Goal: Task Accomplishment & Management: Manage account settings

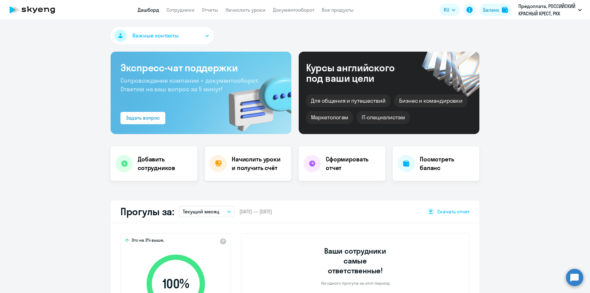
scroll to position [31, 0]
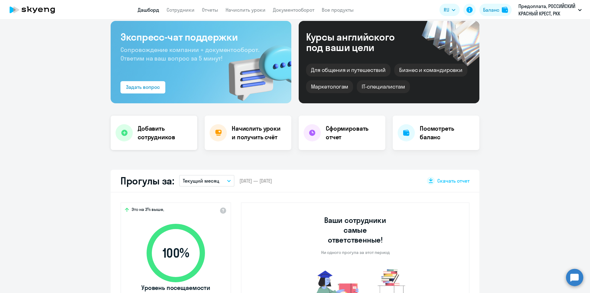
click at [160, 125] on h4 "Добавить сотрудников" at bounding box center [165, 132] width 55 height 17
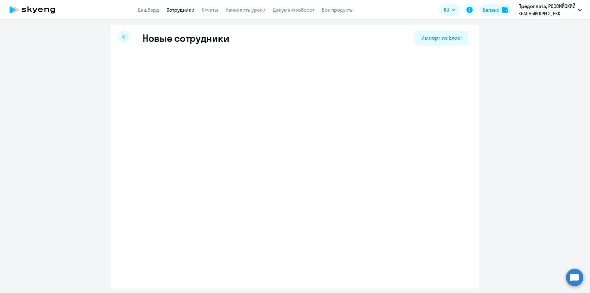
select select "english_adult_not_native_speaker"
select select "3"
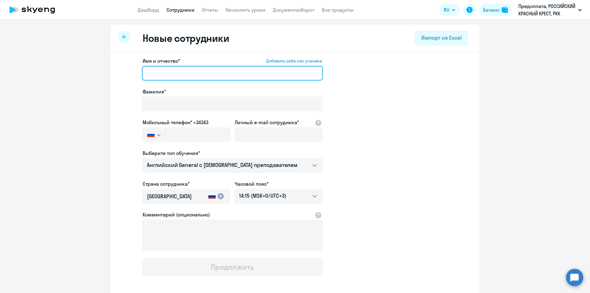
click at [168, 73] on input "Имя и отчество* Добавить себя как ученика" at bounding box center [232, 73] width 181 height 15
type input "Арина"
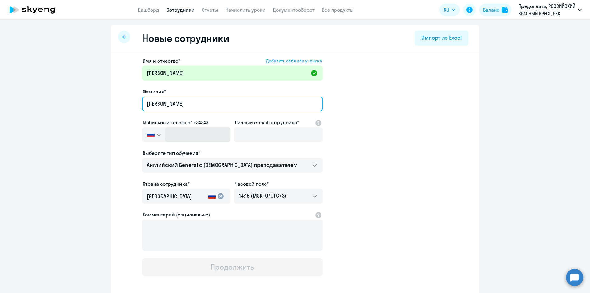
type input "Зудина"
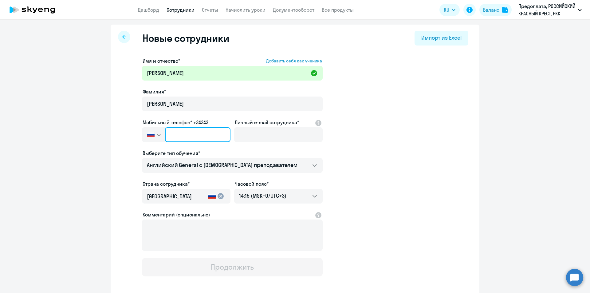
click at [200, 131] on input "text" at bounding box center [197, 134] width 65 height 15
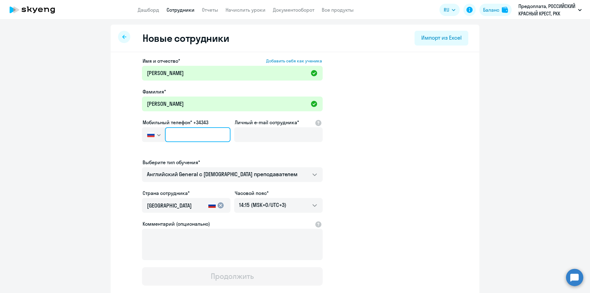
paste input "+7 999 136-68-33"
drag, startPoint x: 174, startPoint y: 136, endPoint x: 152, endPoint y: 132, distance: 22.6
click at [152, 132] on div "Россия +7 Казахстан +7 Украина +380 Беларусь (Белоруссия) +375 Австралия +61 Ав…" at bounding box center [186, 134] width 89 height 15
click at [175, 136] on input "+7 999 136-68-33" at bounding box center [197, 134] width 65 height 15
click at [214, 131] on input "+7 999 136-68-33" at bounding box center [197, 134] width 65 height 15
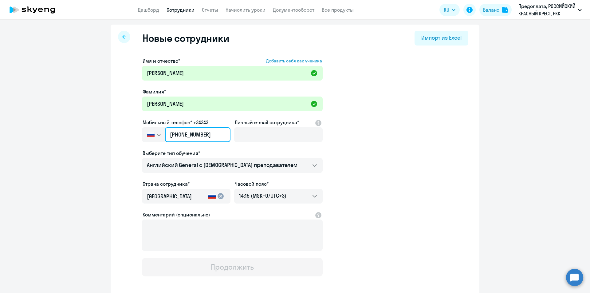
type input "+7 999 136-68-33"
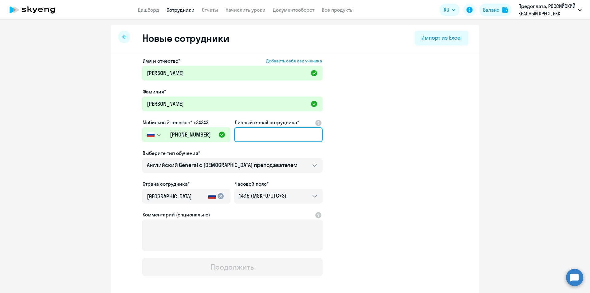
click at [275, 136] on input "Личный e-mail сотрудника*" at bounding box center [278, 134] width 89 height 15
paste input "[EMAIL_ADDRESS][DOMAIN_NAME]"
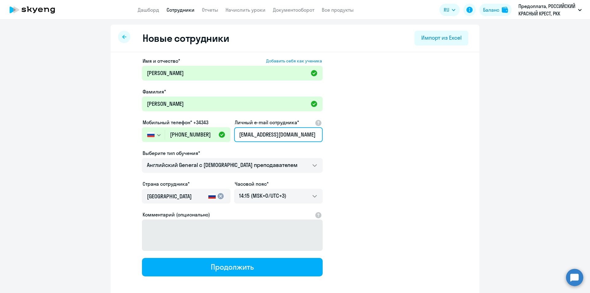
type input "[EMAIL_ADDRESS][DOMAIN_NAME]"
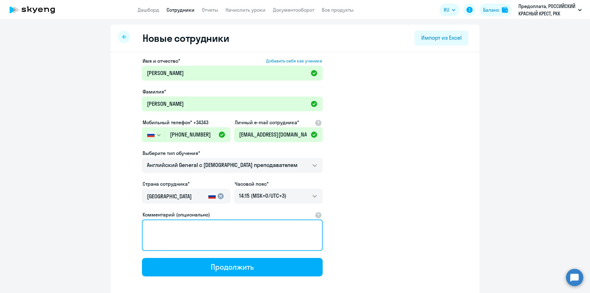
click at [259, 230] on textarea "Комментарий (опционально)" at bounding box center [232, 234] width 181 height 31
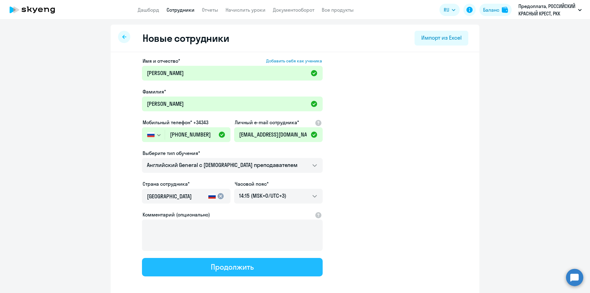
click at [252, 272] on button "Продолжить" at bounding box center [232, 267] width 181 height 18
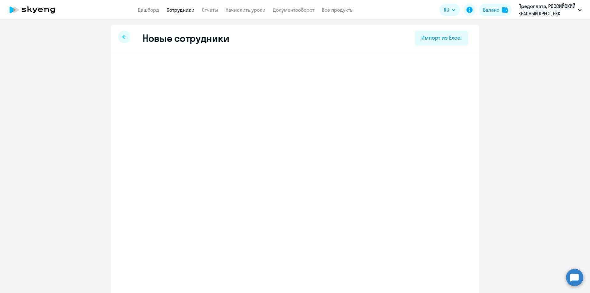
select select "english_adult_not_native_speaker"
select select "3"
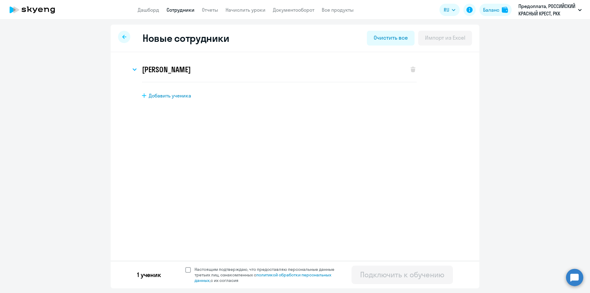
click at [187, 270] on span at bounding box center [188, 270] width 6 height 6
click at [185, 266] on input "Настоящим подтверждаю, что предоставляю персональные данные третьих лиц, ознако…" at bounding box center [185, 266] width 0 height 0
checkbox input "true"
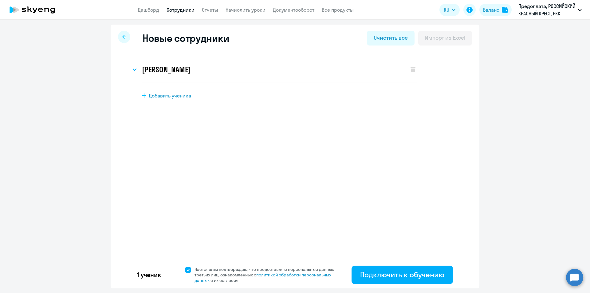
click at [419, 285] on div "1 ученик Настоящим подтверждаю, что предоставляю персональные данные третьих ли…" at bounding box center [295, 275] width 369 height 28
click at [417, 275] on div "Подключить к обучению" at bounding box center [402, 275] width 84 height 10
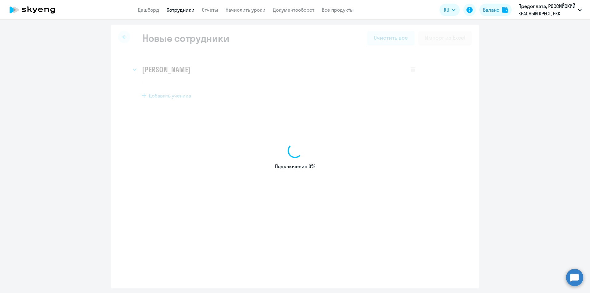
select select "english_adult_not_native_speaker"
select select "3"
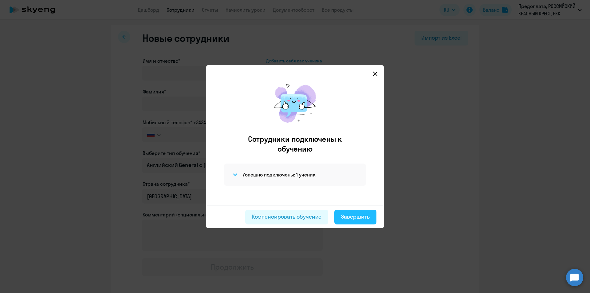
click at [350, 218] on div "Завершить" at bounding box center [355, 217] width 29 height 8
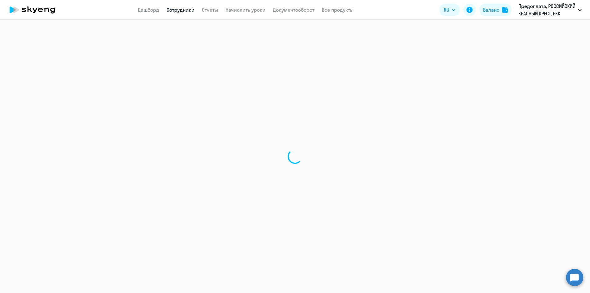
select select "30"
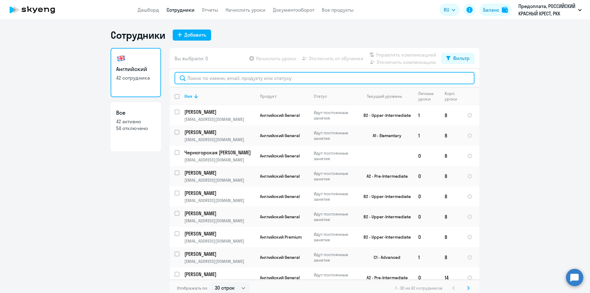
click at [232, 82] on input "text" at bounding box center [325, 78] width 300 height 12
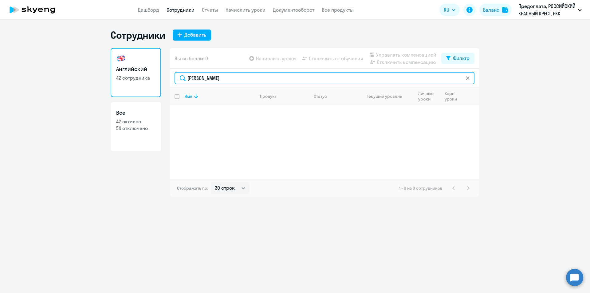
click at [208, 74] on input "зудина" at bounding box center [325, 78] width 300 height 12
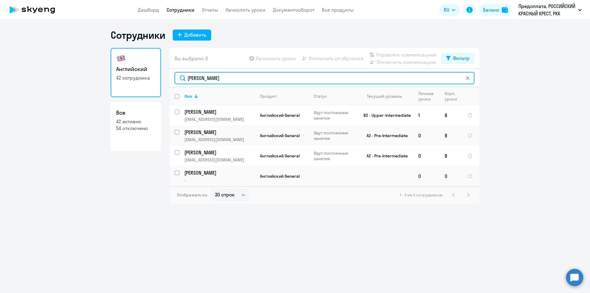
type input "арина"
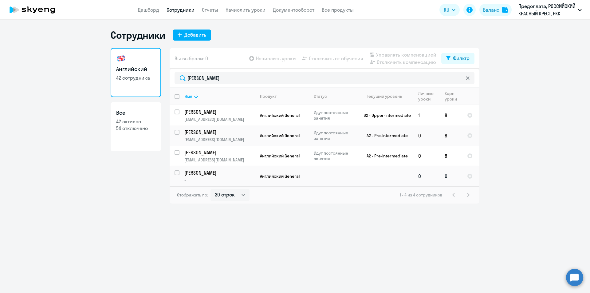
click at [197, 173] on p "Арина" at bounding box center [218, 172] width 69 height 7
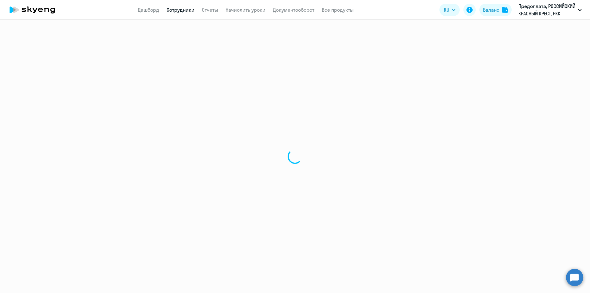
select select "english"
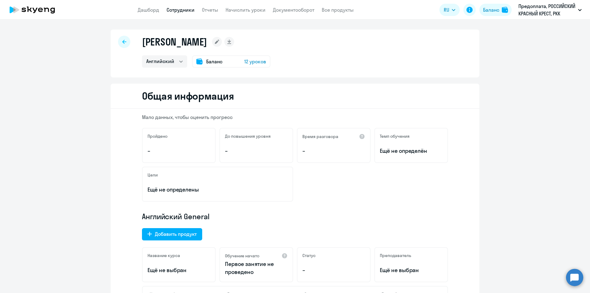
click at [212, 39] on rect at bounding box center [217, 42] width 10 height 10
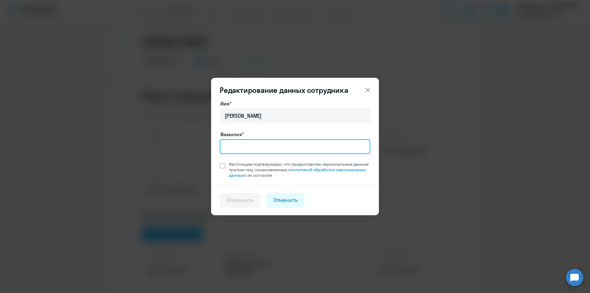
click at [239, 145] on input "Фамилия*" at bounding box center [295, 146] width 151 height 15
type input "Зудина"
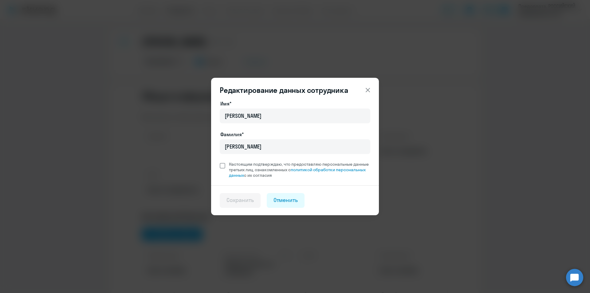
click at [262, 172] on span "Настоящим подтверждаю, что предоставляю персональные данные третьих лиц, ознако…" at bounding box center [299, 169] width 141 height 17
click at [220, 161] on input "Настоящим подтверждаю, что предоставляю персональные данные третьих лиц, ознако…" at bounding box center [219, 161] width 0 height 0
checkbox input "true"
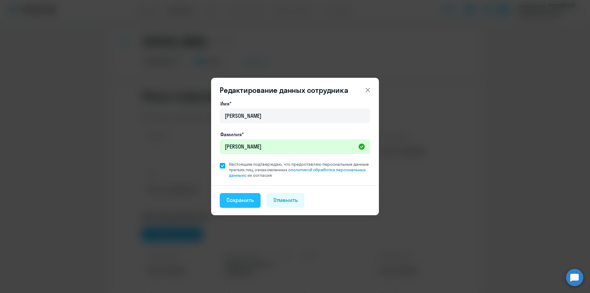
click at [255, 201] on button "Сохранить" at bounding box center [240, 200] width 41 height 15
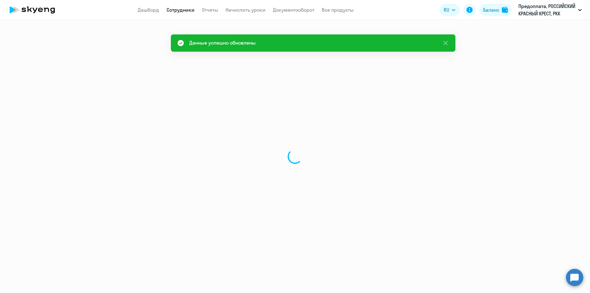
select select "english"
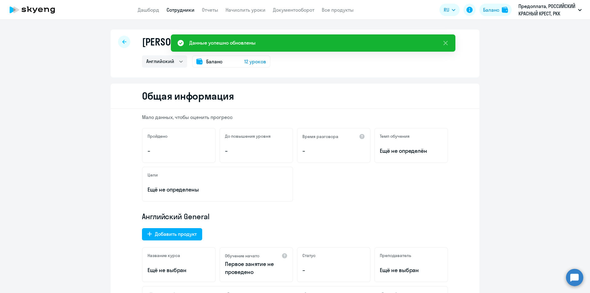
click at [122, 42] on icon at bounding box center [124, 42] width 4 height 4
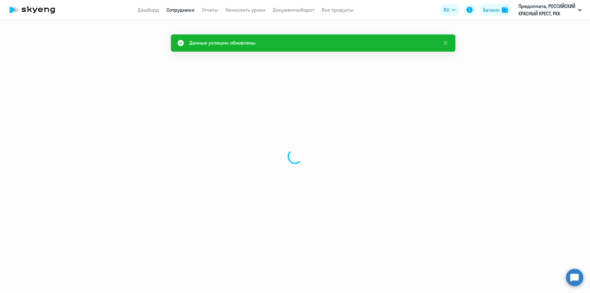
select select "30"
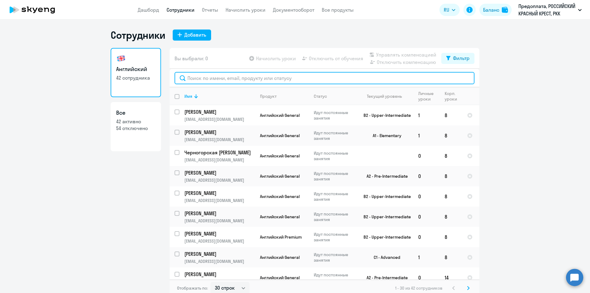
click at [308, 74] on input "text" at bounding box center [325, 78] width 300 height 12
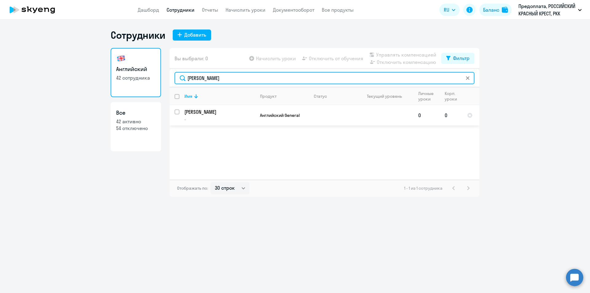
type input "зудина"
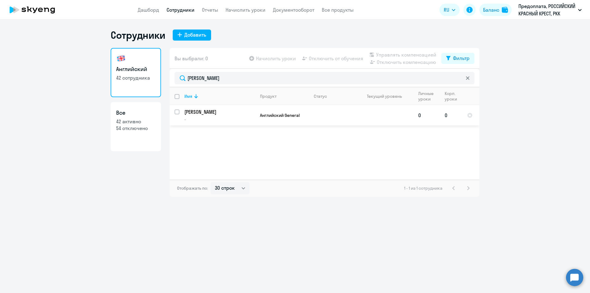
click at [174, 112] on div at bounding box center [177, 112] width 15 height 15
checkbox input "true"
click at [278, 55] on span "Начислить уроки" at bounding box center [276, 58] width 40 height 7
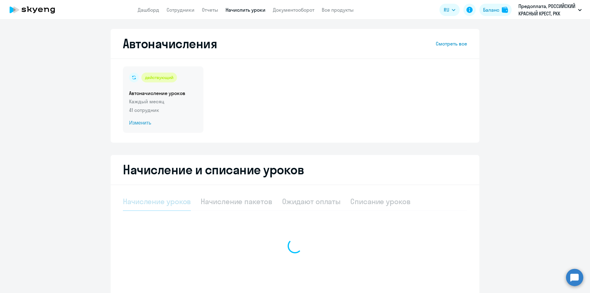
select select "10"
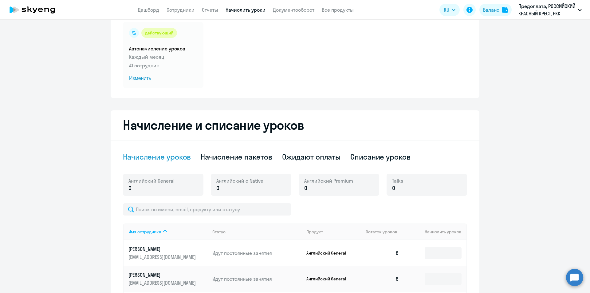
scroll to position [92, 0]
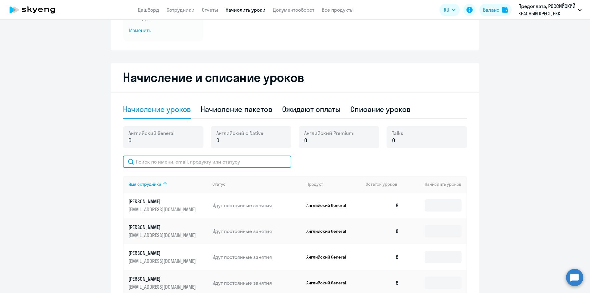
click at [196, 160] on input "text" at bounding box center [207, 162] width 168 height 12
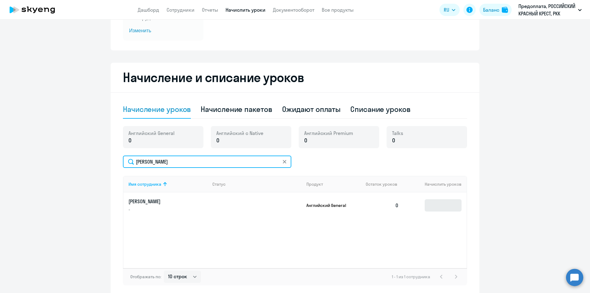
type input "зудина"
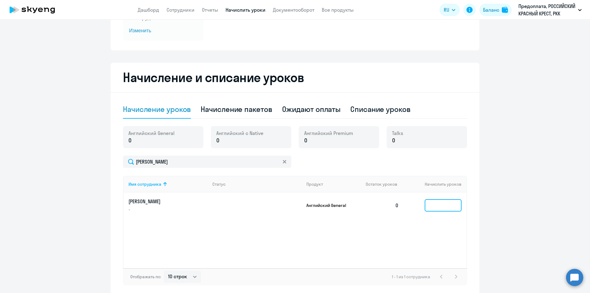
click at [432, 205] on input at bounding box center [443, 205] width 37 height 12
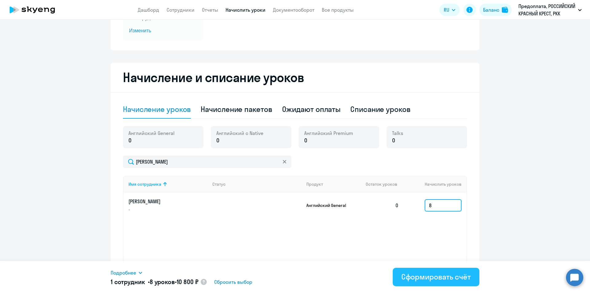
type input "8"
click at [420, 275] on div "Сформировать счёт" at bounding box center [435, 277] width 69 height 10
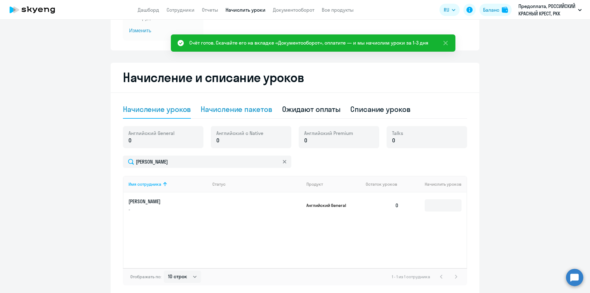
click at [241, 112] on div "Начисление пакетов" at bounding box center [236, 109] width 71 height 10
select select "10"
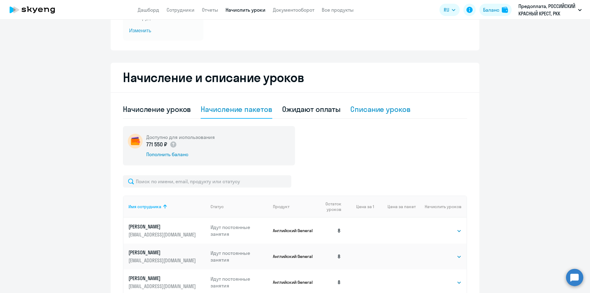
click at [383, 112] on div "Списание уроков" at bounding box center [380, 109] width 60 height 10
select select "10"
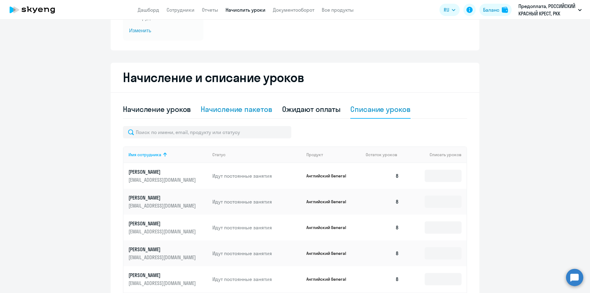
click at [219, 107] on div "Начисление пакетов" at bounding box center [236, 109] width 71 height 10
select select "10"
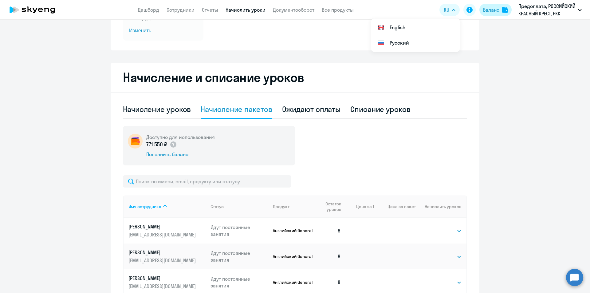
click at [497, 10] on div "Баланс" at bounding box center [491, 9] width 16 height 7
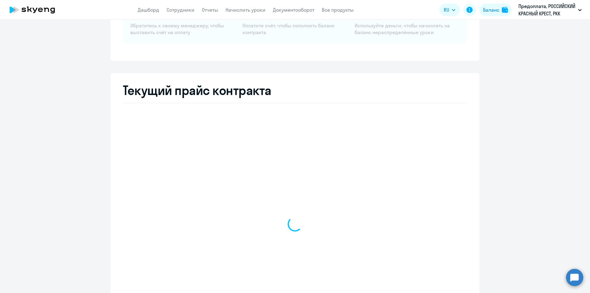
select select "english_adult_not_native_speaker"
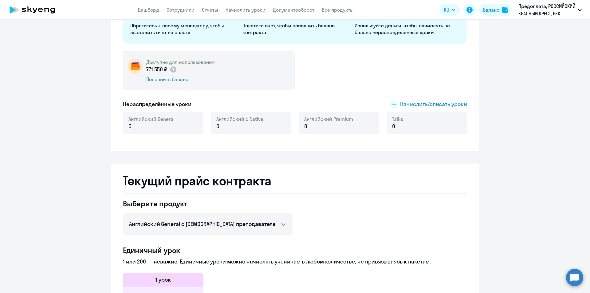
click at [429, 129] on div "Talks 0" at bounding box center [427, 123] width 81 height 22
drag, startPoint x: 396, startPoint y: 115, endPoint x: 413, endPoint y: 105, distance: 20.0
click at [397, 114] on div "Talks 0" at bounding box center [427, 123] width 81 height 22
click at [413, 103] on span "Начислить/списать уроки" at bounding box center [433, 104] width 67 height 8
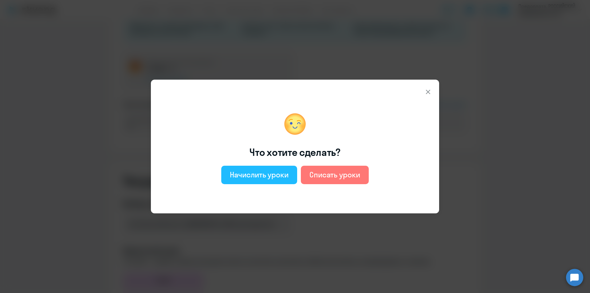
click at [268, 173] on div "Начислить уроки" at bounding box center [259, 175] width 59 height 10
select select "english_adult_not_native_speaker"
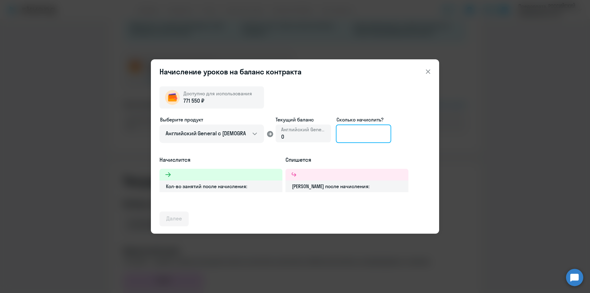
click at [347, 130] on input at bounding box center [363, 133] width 55 height 18
type input "200"
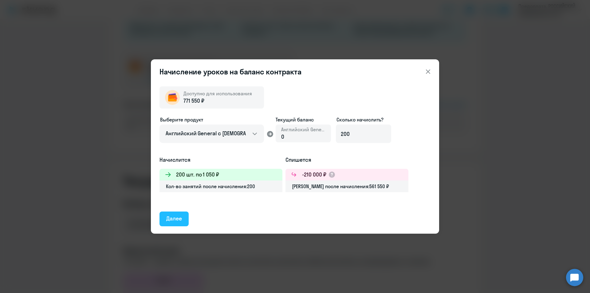
click at [172, 218] on div "Далее" at bounding box center [174, 219] width 16 height 8
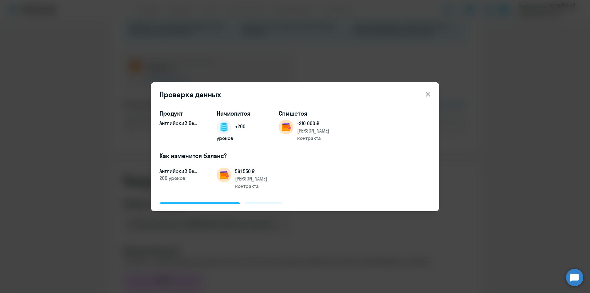
click at [187, 205] on div "Подтвердить и начислить" at bounding box center [199, 209] width 67 height 8
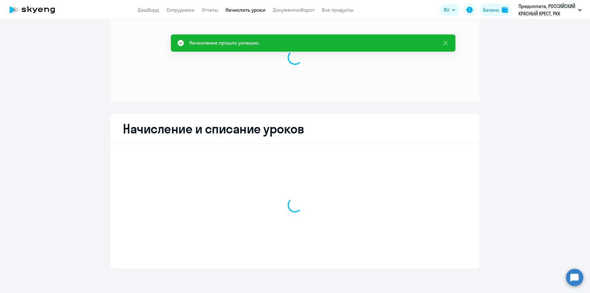
scroll to position [16, 0]
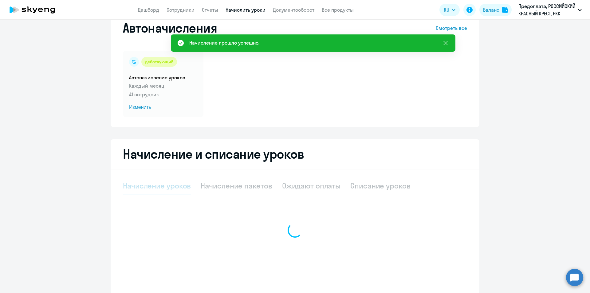
select select "10"
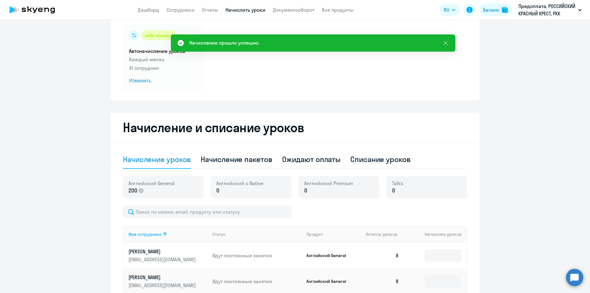
scroll to position [77, 0]
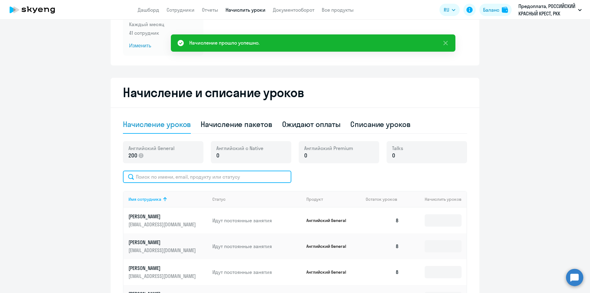
click at [222, 177] on input "text" at bounding box center [207, 177] width 168 height 12
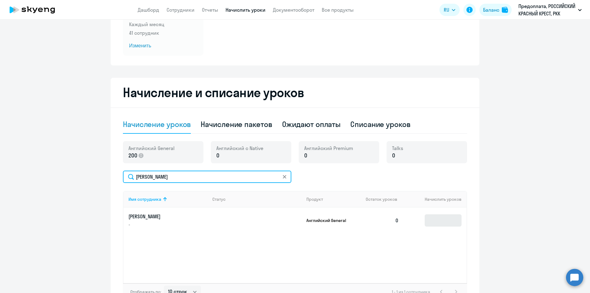
type input "зудина"
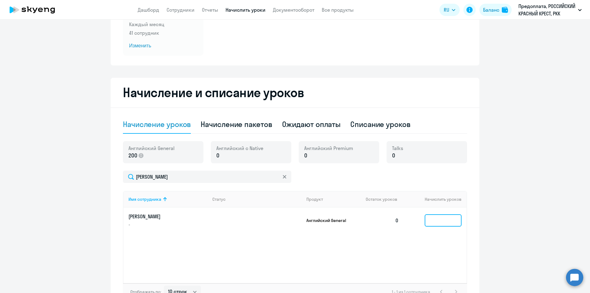
click at [439, 224] on input at bounding box center [443, 220] width 37 height 12
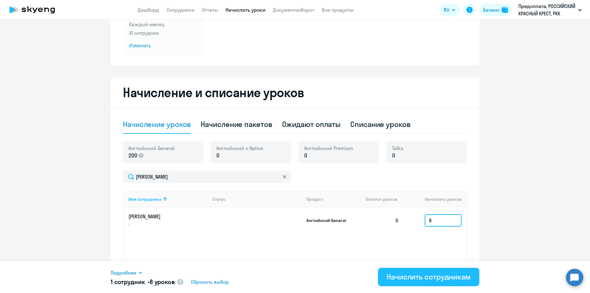
type input "8"
drag, startPoint x: 425, startPoint y: 275, endPoint x: 394, endPoint y: 264, distance: 32.6
click at [425, 275] on div "Начислить сотрудникам" at bounding box center [429, 277] width 84 height 10
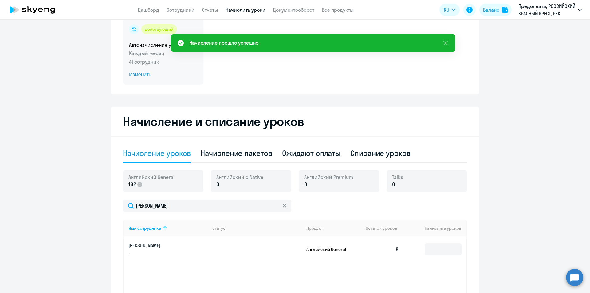
scroll to position [16, 0]
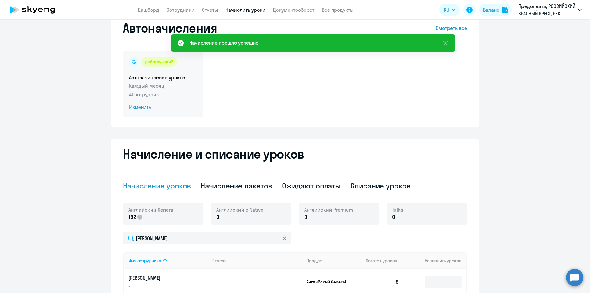
click at [140, 106] on span "Изменить" at bounding box center [163, 107] width 68 height 7
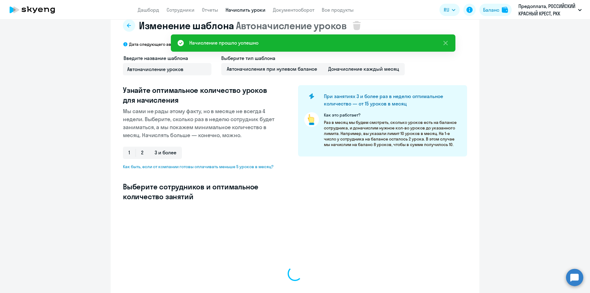
select select "10"
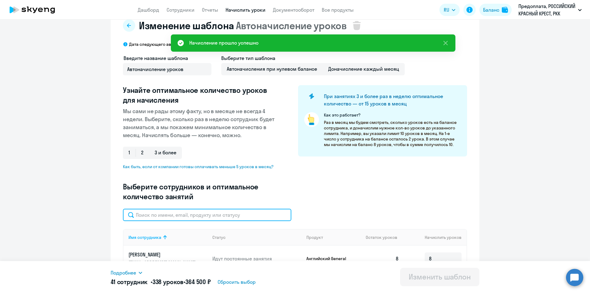
click at [195, 213] on input "text" at bounding box center [207, 215] width 168 height 12
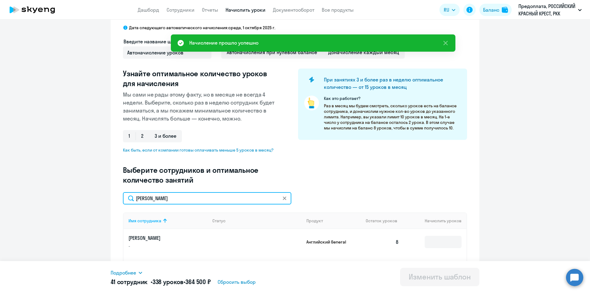
scroll to position [46, 0]
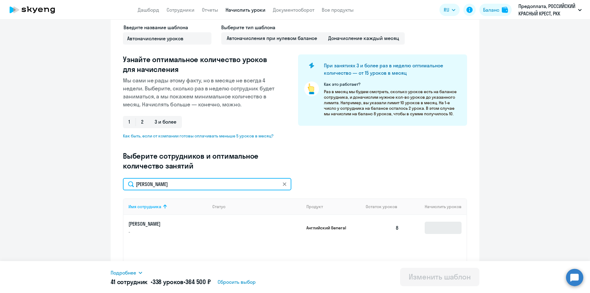
type input "зудина"
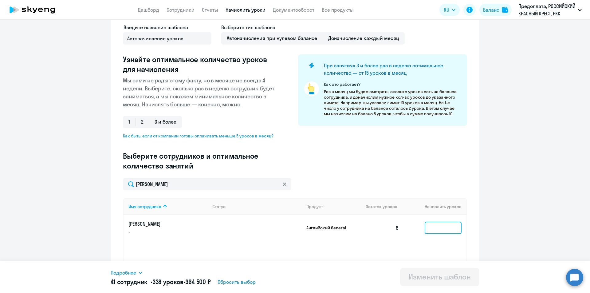
click at [448, 234] on td at bounding box center [435, 228] width 63 height 26
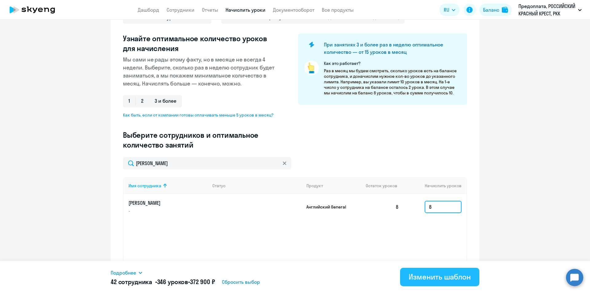
scroll to position [77, 0]
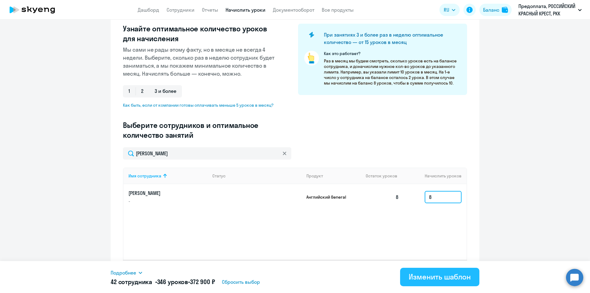
type input "8"
click at [438, 275] on div "Изменить шаблон" at bounding box center [440, 277] width 62 height 10
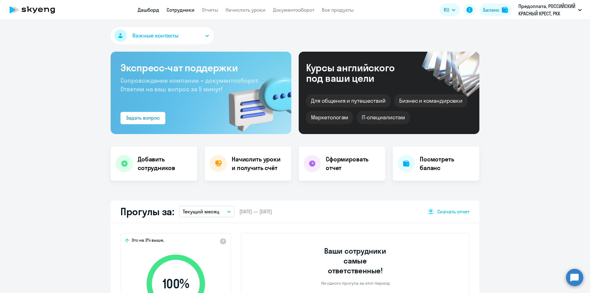
click at [178, 8] on link "Сотрудники" at bounding box center [181, 10] width 28 height 6
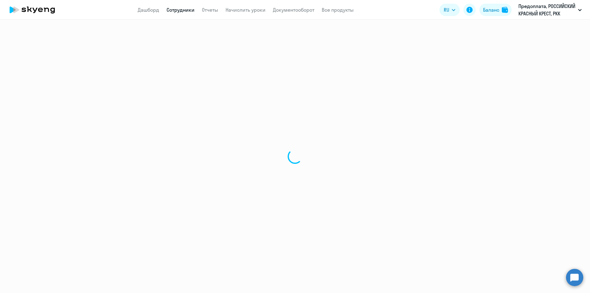
select select "30"
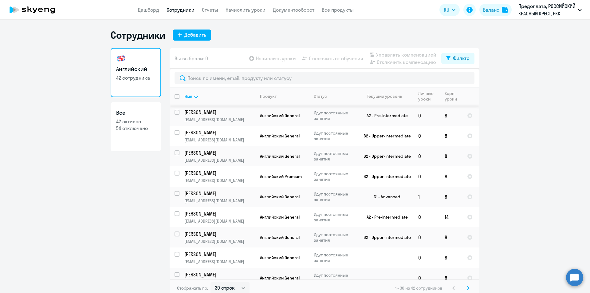
scroll to position [61, 0]
click at [234, 152] on p "[PERSON_NAME]" at bounding box center [218, 151] width 69 height 7
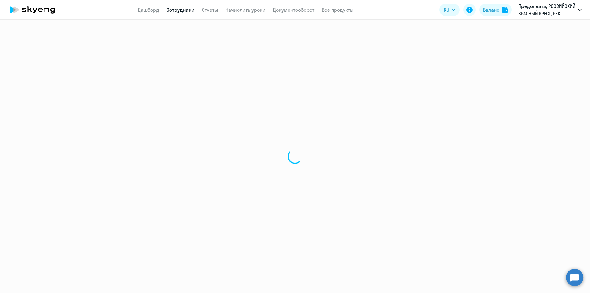
select select "english"
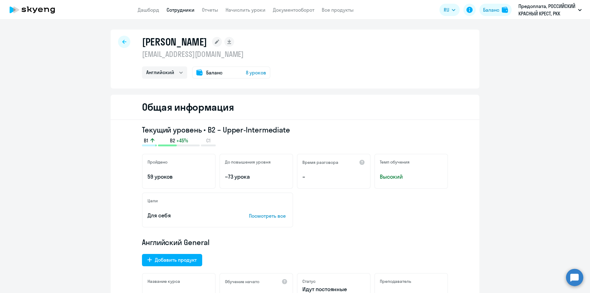
click at [123, 41] on icon at bounding box center [124, 42] width 4 height 4
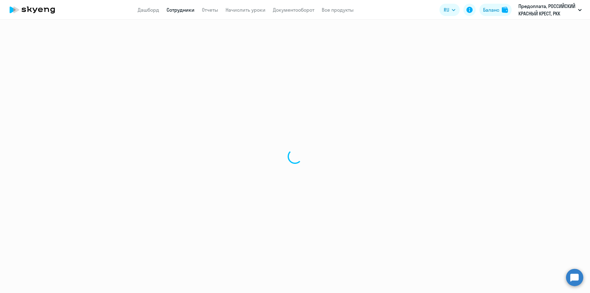
select select "30"
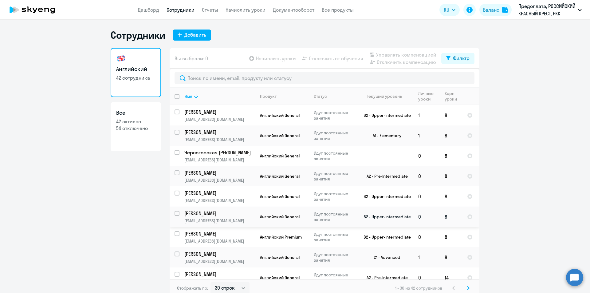
click at [175, 213] on input "select row 37473229" at bounding box center [181, 217] width 12 height 12
checkbox input "true"
click at [311, 56] on span "Отключить от обучения" at bounding box center [336, 58] width 54 height 7
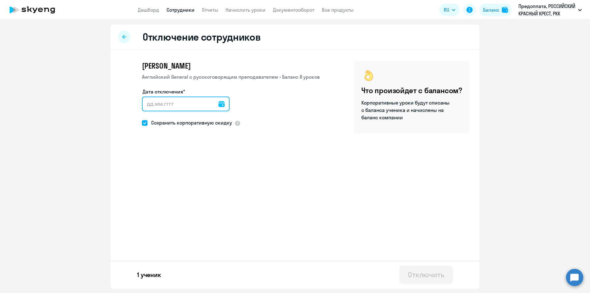
click at [189, 98] on input "Дата отключения*" at bounding box center [186, 104] width 88 height 15
click at [225, 104] on input "Дата отключения*" at bounding box center [186, 104] width 88 height 15
click at [219, 104] on icon at bounding box center [222, 104] width 6 height 6
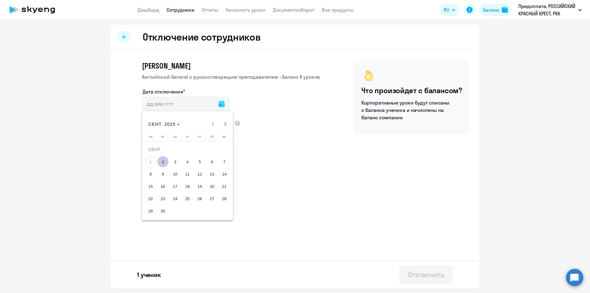
click at [168, 161] on span "2" at bounding box center [162, 161] width 11 height 11
type input "[DATE]"
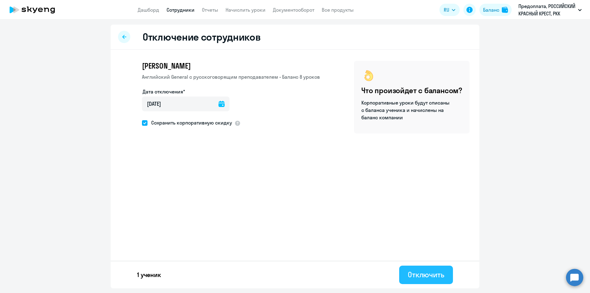
click at [442, 278] on div "Отключить" at bounding box center [426, 275] width 37 height 10
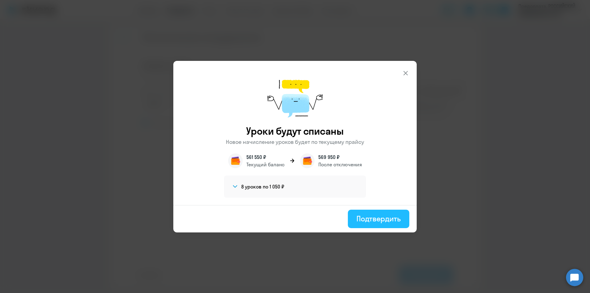
click at [375, 215] on div "Подтвердить" at bounding box center [379, 219] width 44 height 10
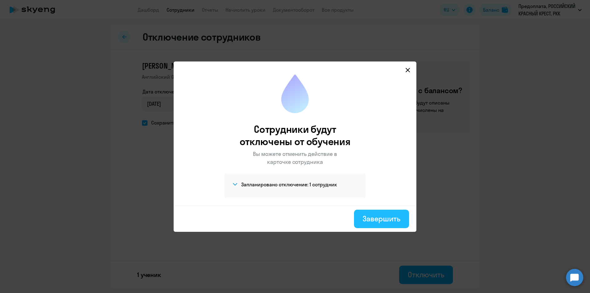
click at [371, 218] on div "Завершить" at bounding box center [382, 219] width 38 height 10
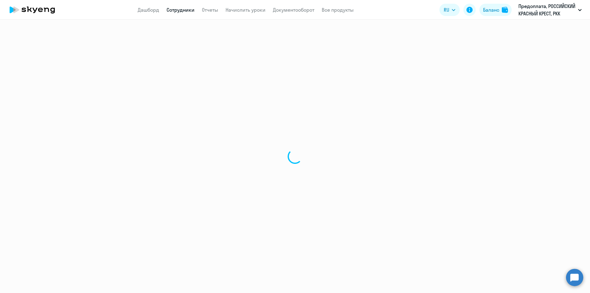
select select "30"
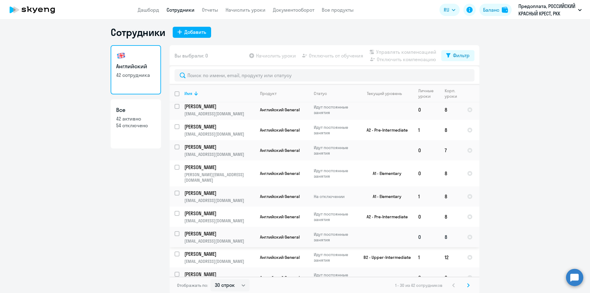
scroll to position [4, 0]
click at [468, 283] on svg-icon at bounding box center [468, 284] width 7 height 7
